Goal: Transaction & Acquisition: Purchase product/service

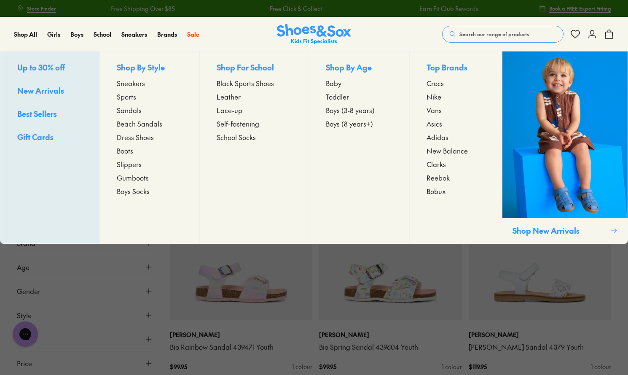
click at [130, 164] on span "Slippers" at bounding box center [129, 164] width 25 height 10
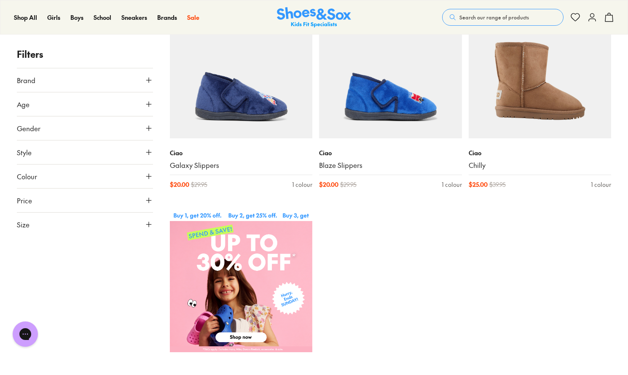
scroll to position [121, 0]
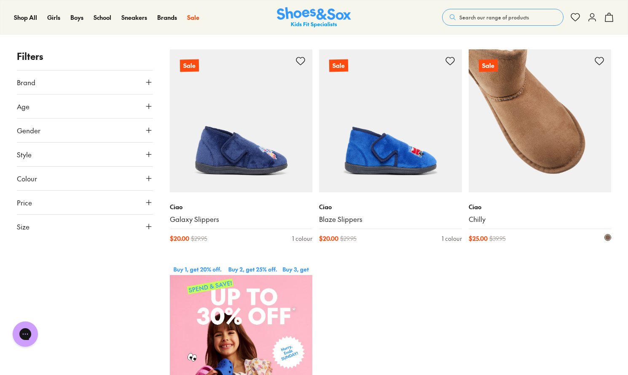
click at [539, 134] on img at bounding box center [540, 120] width 143 height 143
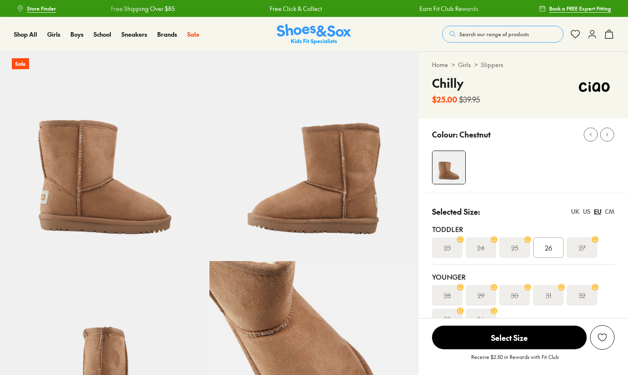
scroll to position [131, 0]
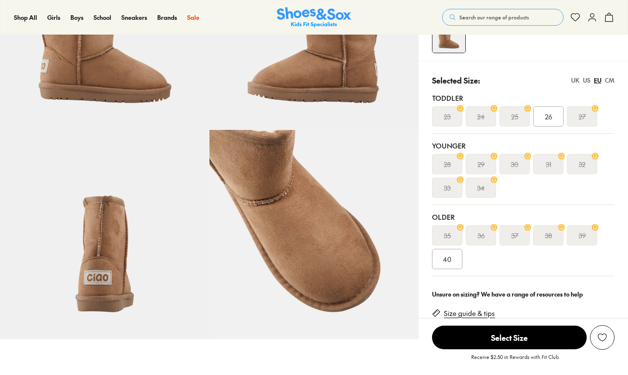
select select "*"
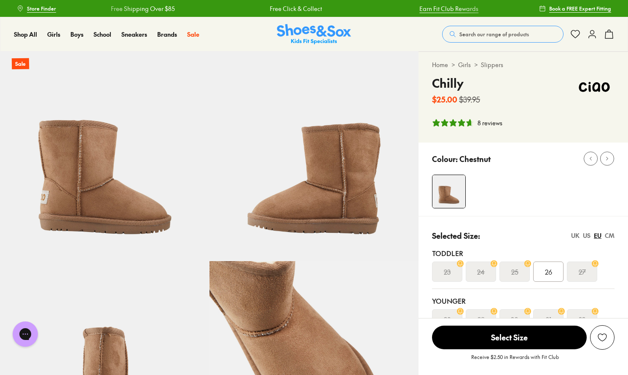
scroll to position [0, 0]
